Goal: Task Accomplishment & Management: Use online tool/utility

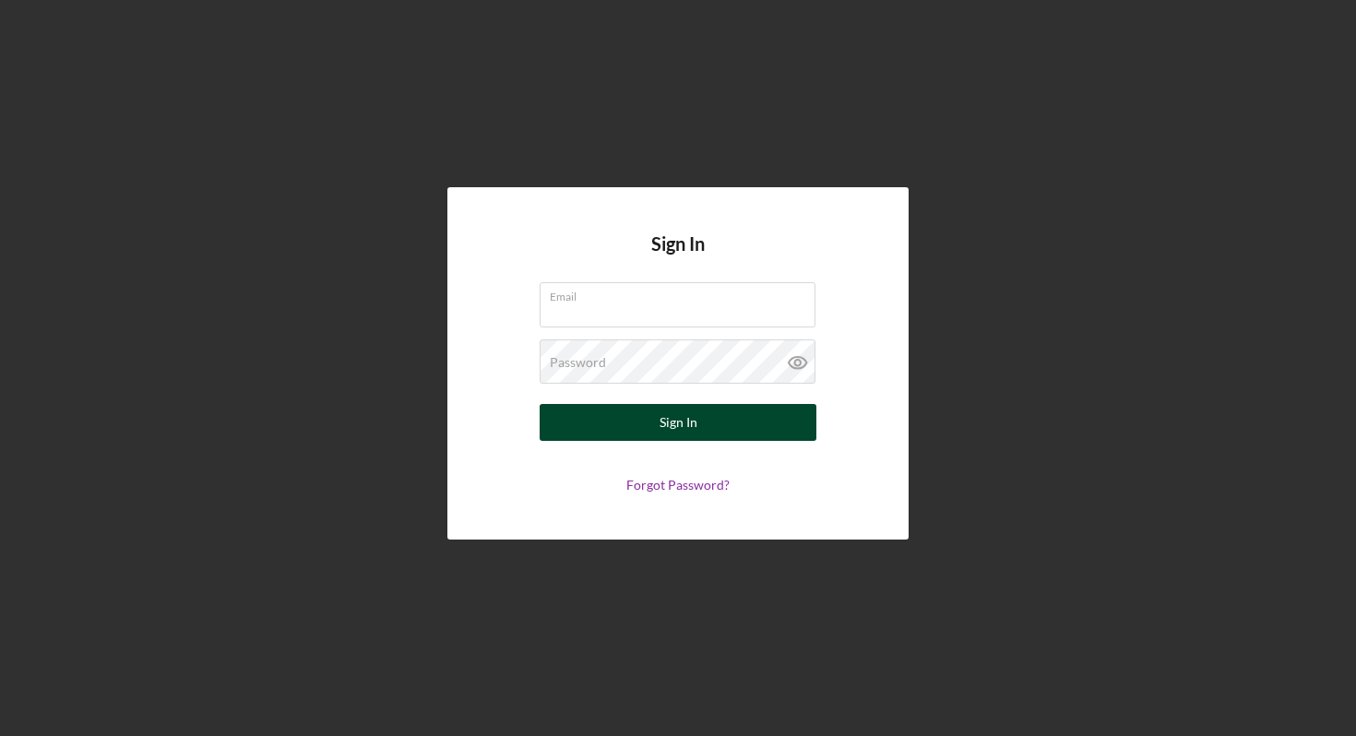
type input "[EMAIL_ADDRESS][DOMAIN_NAME]"
click at [684, 430] on div "Sign In" at bounding box center [678, 422] width 38 height 37
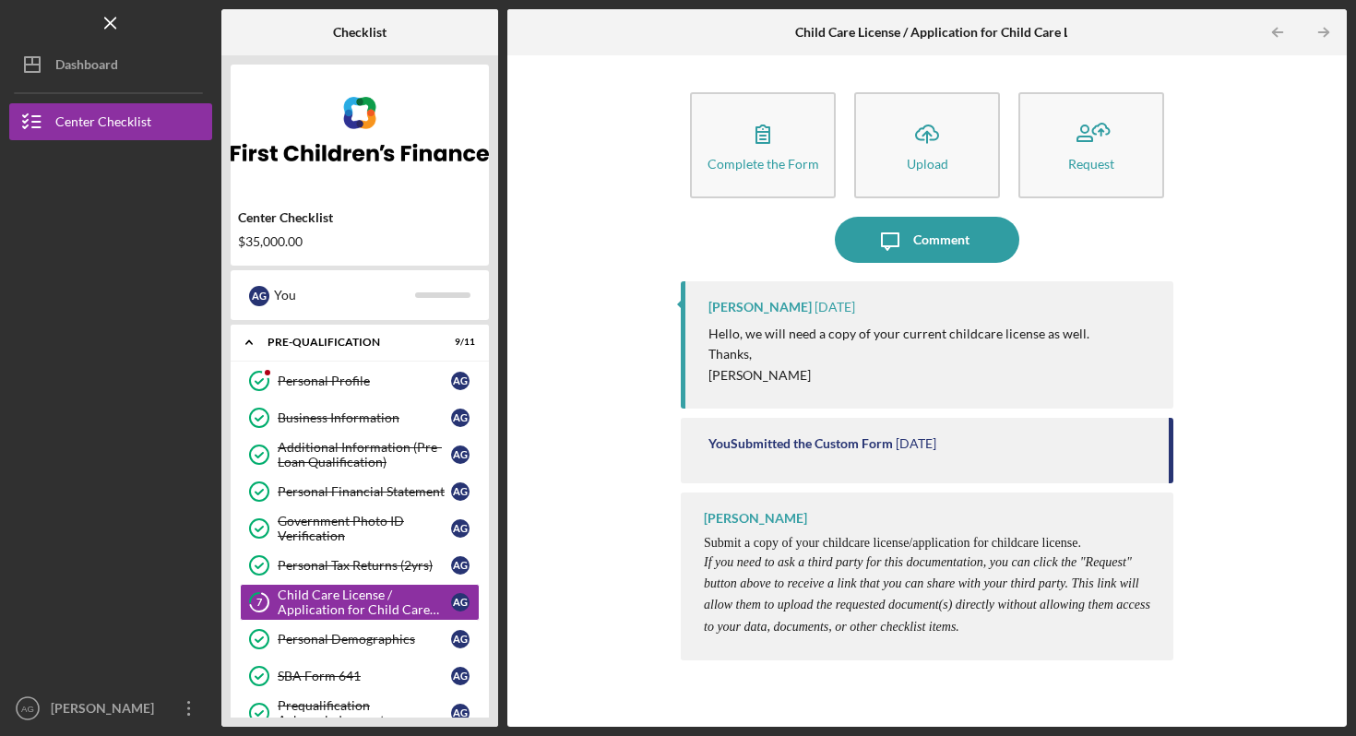
scroll to position [65, 0]
